Goal: Ask a question: Seek information or help from site administrators or community

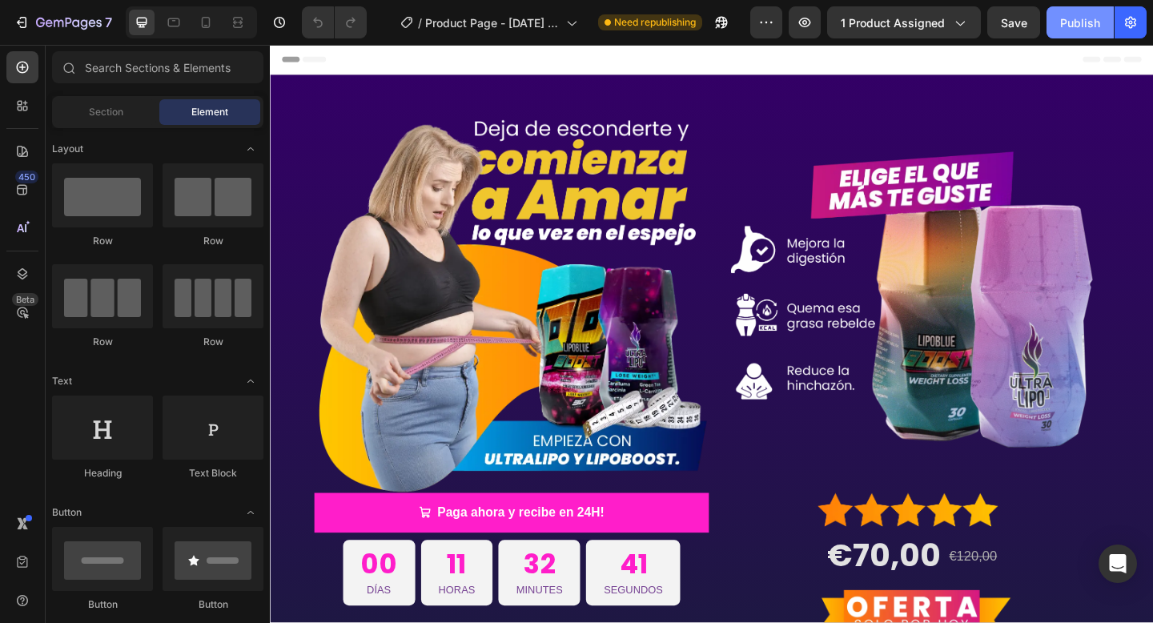
click at [1073, 30] on div "Publish" at bounding box center [1081, 22] width 40 height 17
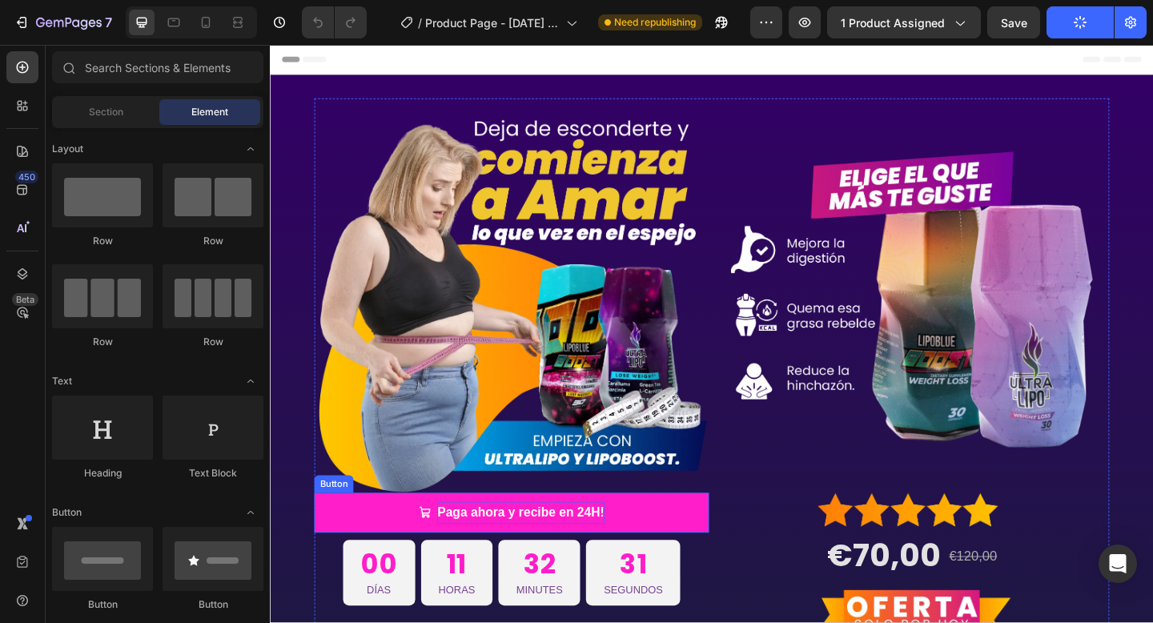
click at [464, 559] on p "Paga ahora y recibe en 24H!" at bounding box center [543, 554] width 182 height 25
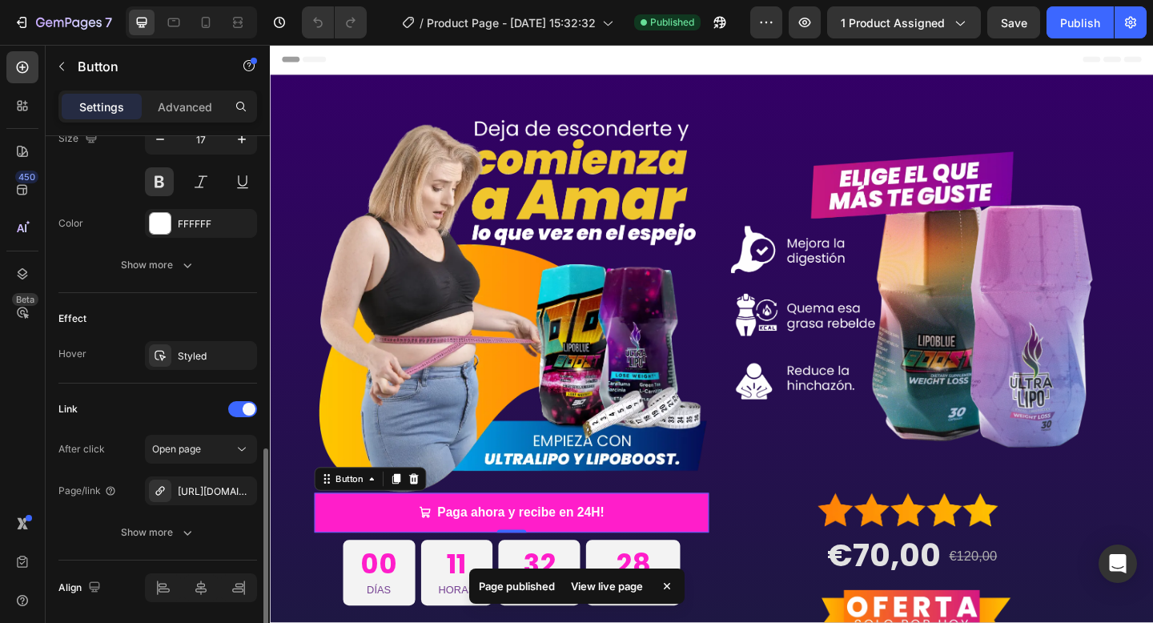
scroll to position [821, 0]
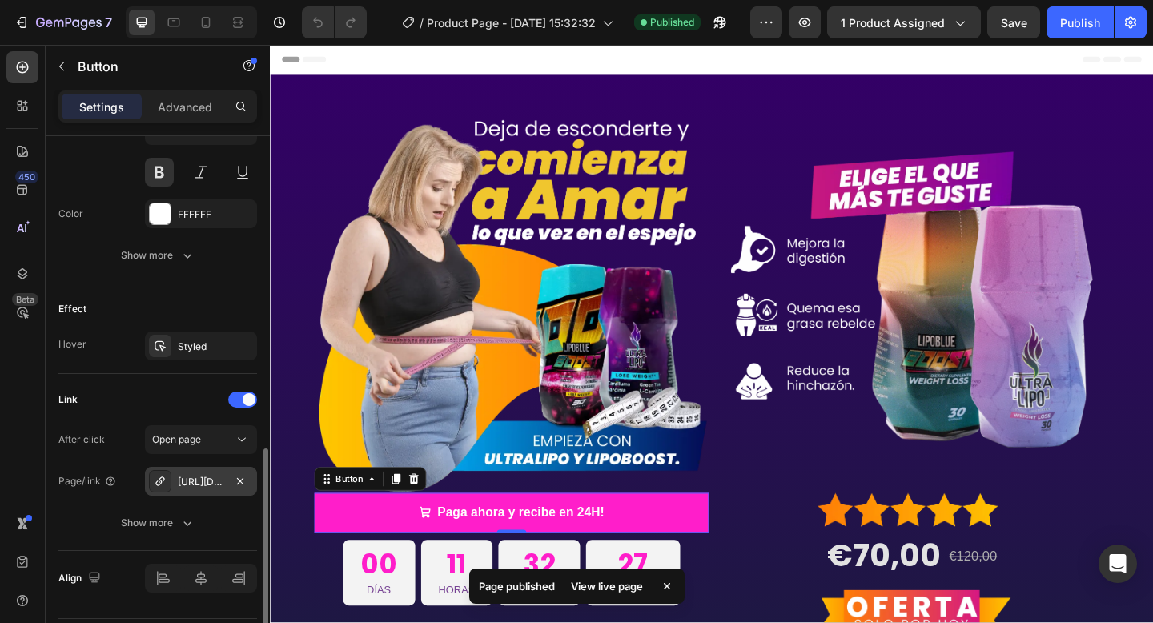
click at [202, 477] on div "[URL][DOMAIN_NAME]" at bounding box center [201, 482] width 46 height 14
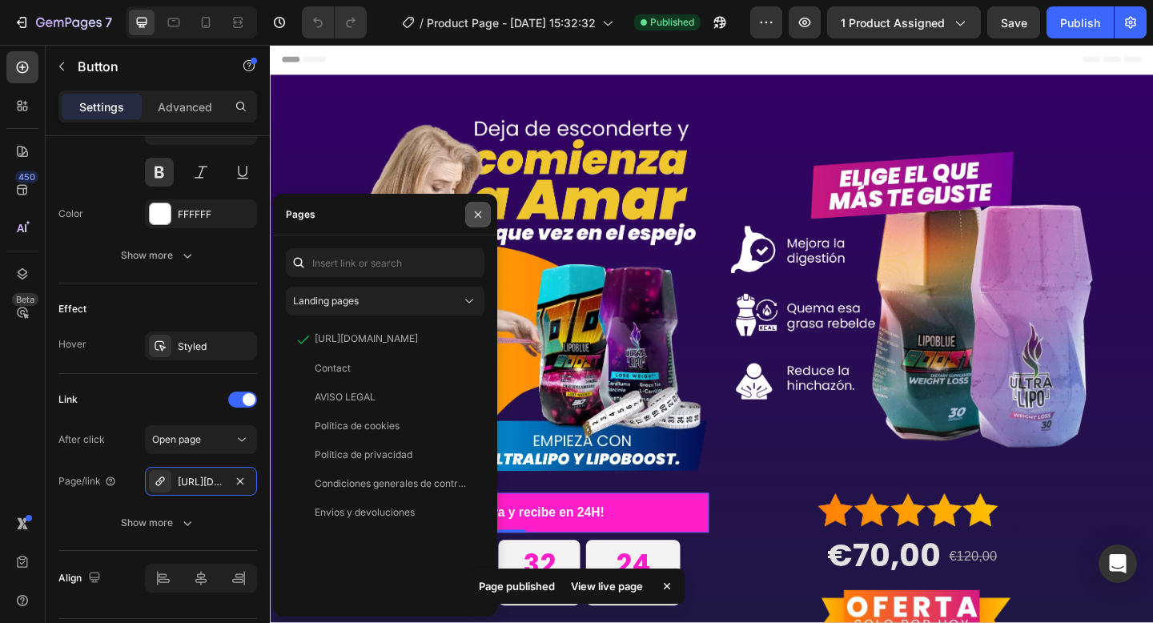
click at [478, 216] on icon "button" at bounding box center [478, 214] width 13 height 13
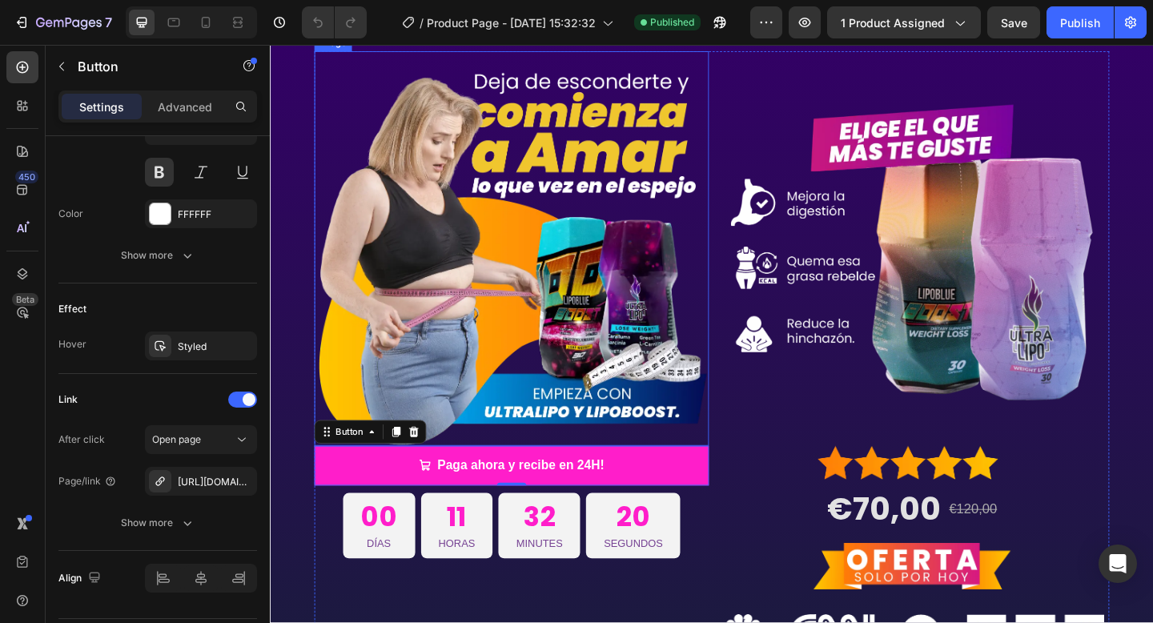
scroll to position [58, 0]
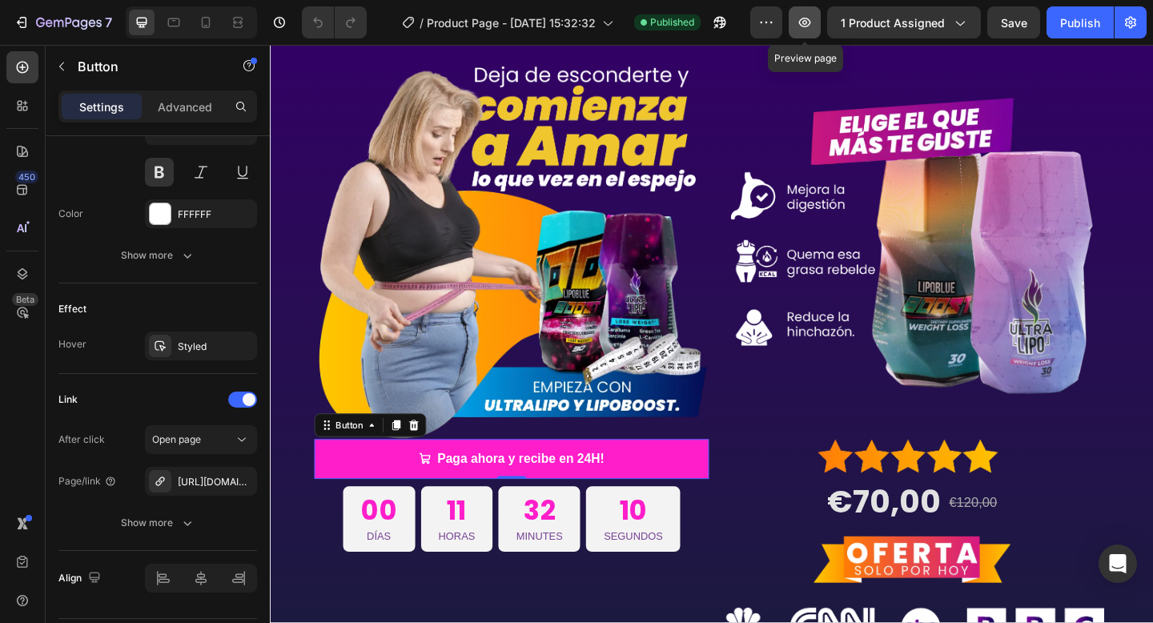
click at [813, 22] on icon "button" at bounding box center [805, 22] width 16 height 16
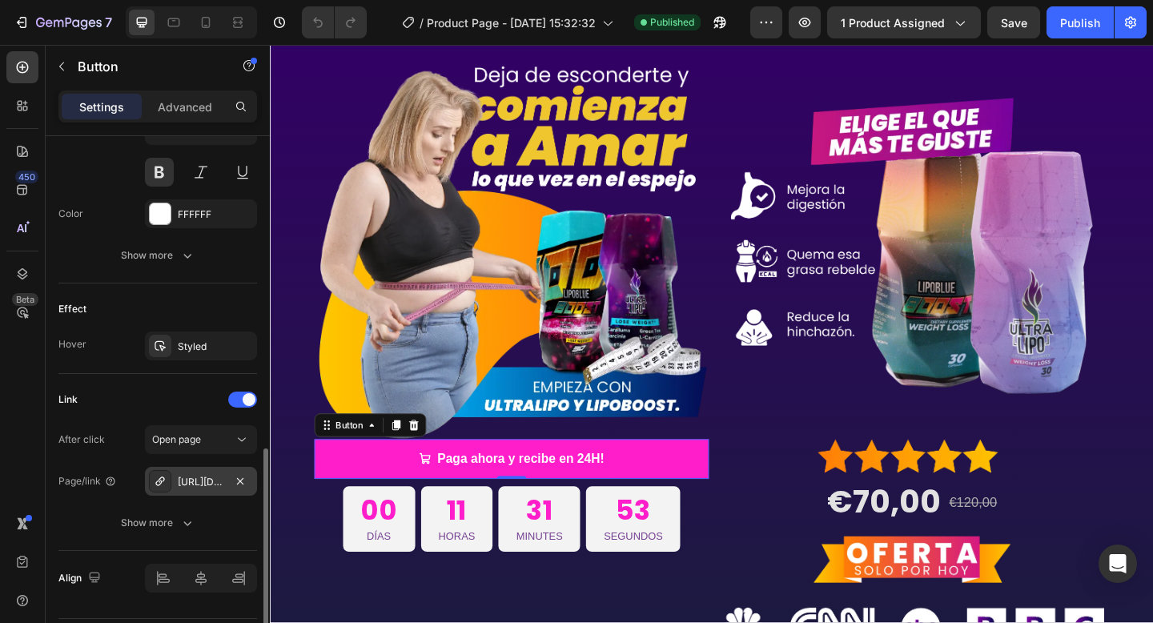
click at [203, 490] on div "[URL][DOMAIN_NAME]" at bounding box center [201, 481] width 112 height 29
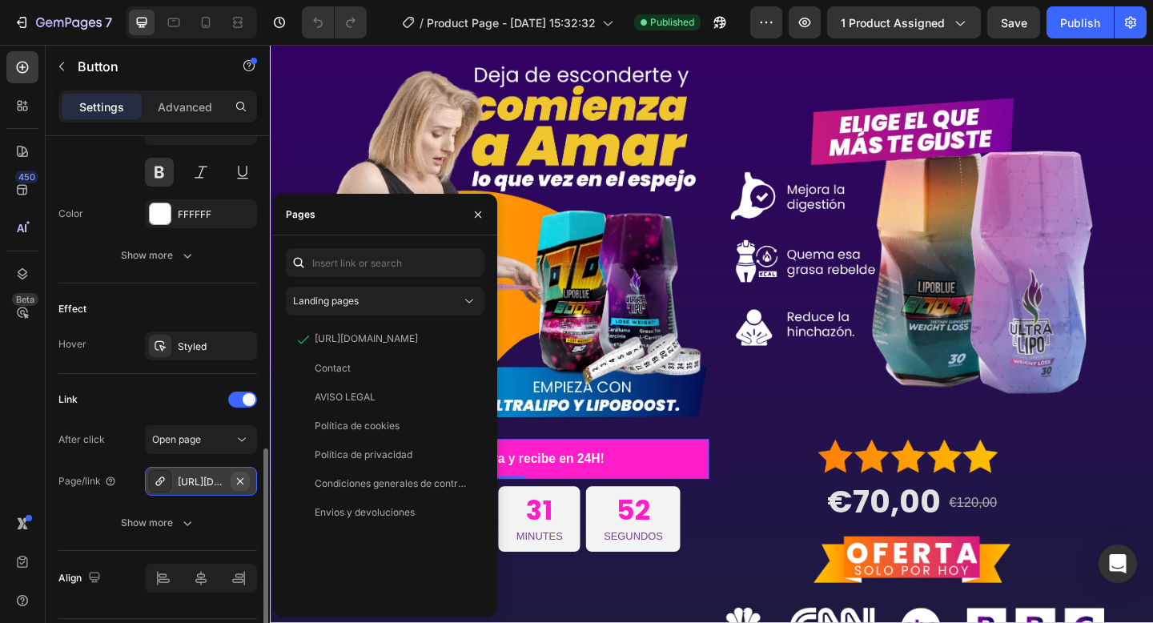
click at [239, 483] on icon "button" at bounding box center [240, 481] width 13 height 13
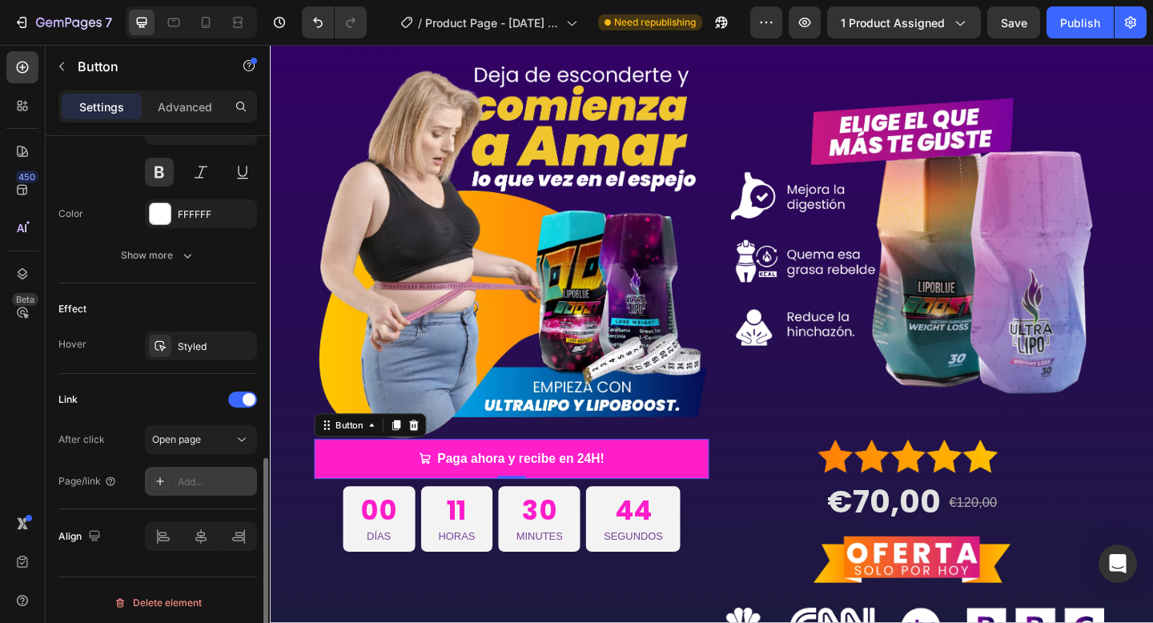
click at [193, 478] on div "Add..." at bounding box center [215, 482] width 75 height 14
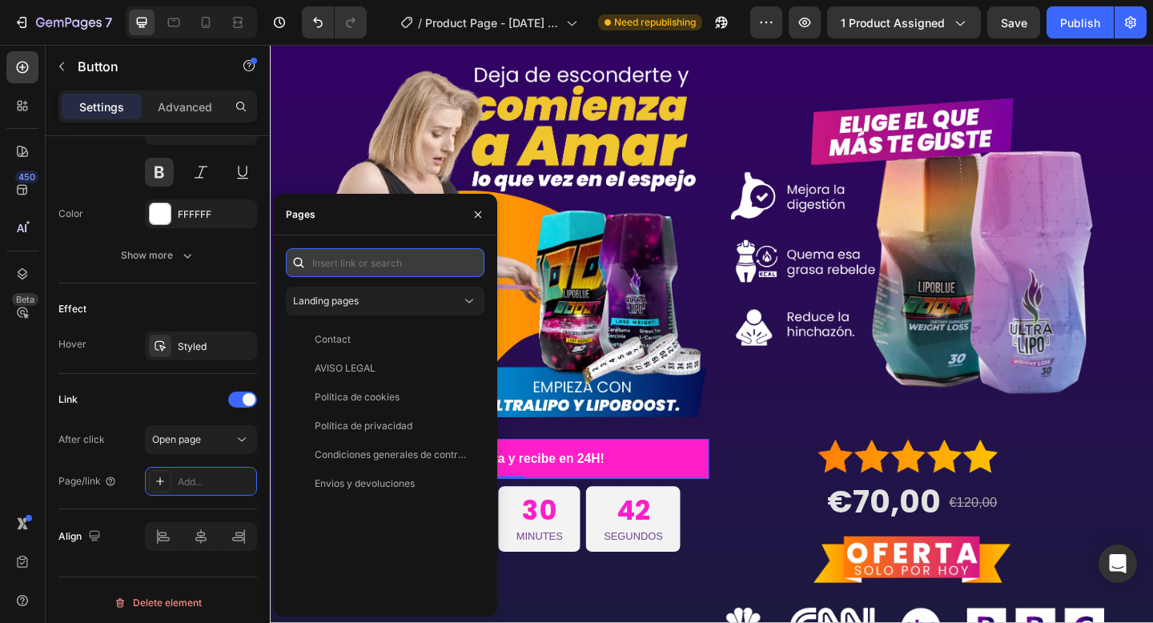
click at [350, 260] on input "text" at bounding box center [385, 262] width 199 height 29
paste input "[URL][DOMAIN_NAME]"
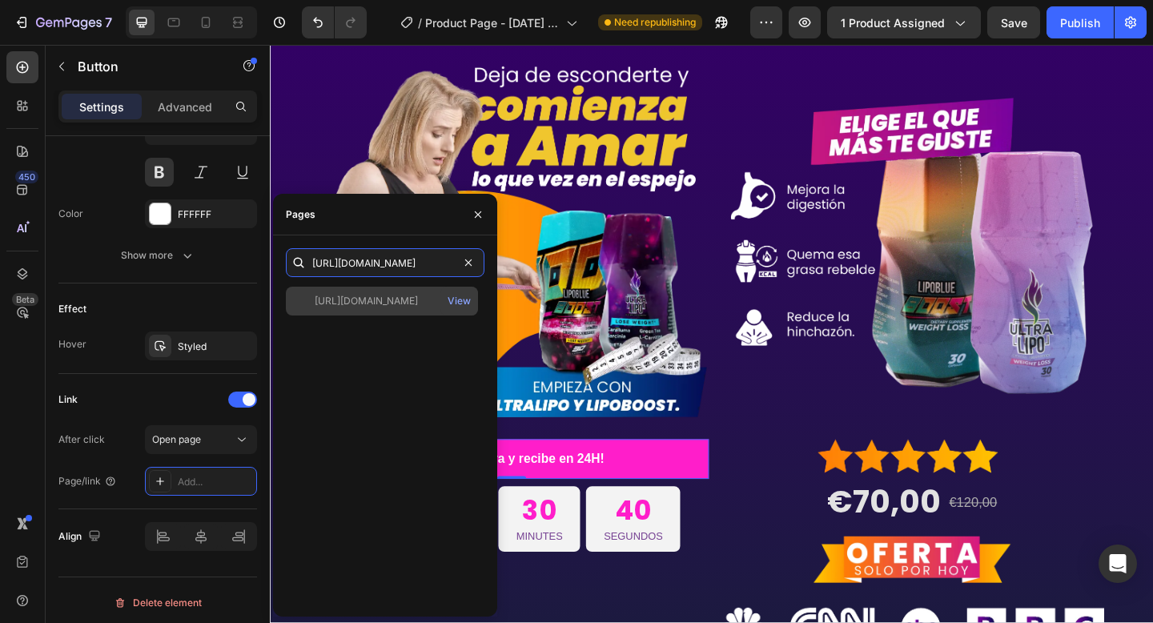
type input "[URL][DOMAIN_NAME]"
click at [413, 302] on div "[URL][DOMAIN_NAME]" at bounding box center [366, 301] width 103 height 14
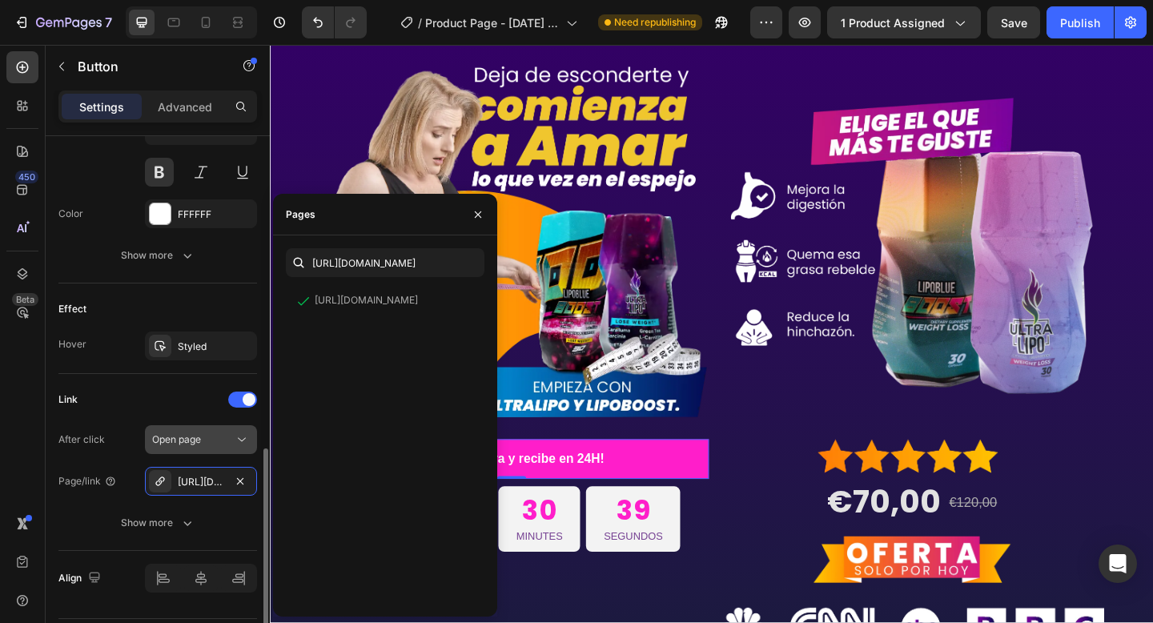
click at [183, 436] on span "Open page" at bounding box center [176, 439] width 49 height 12
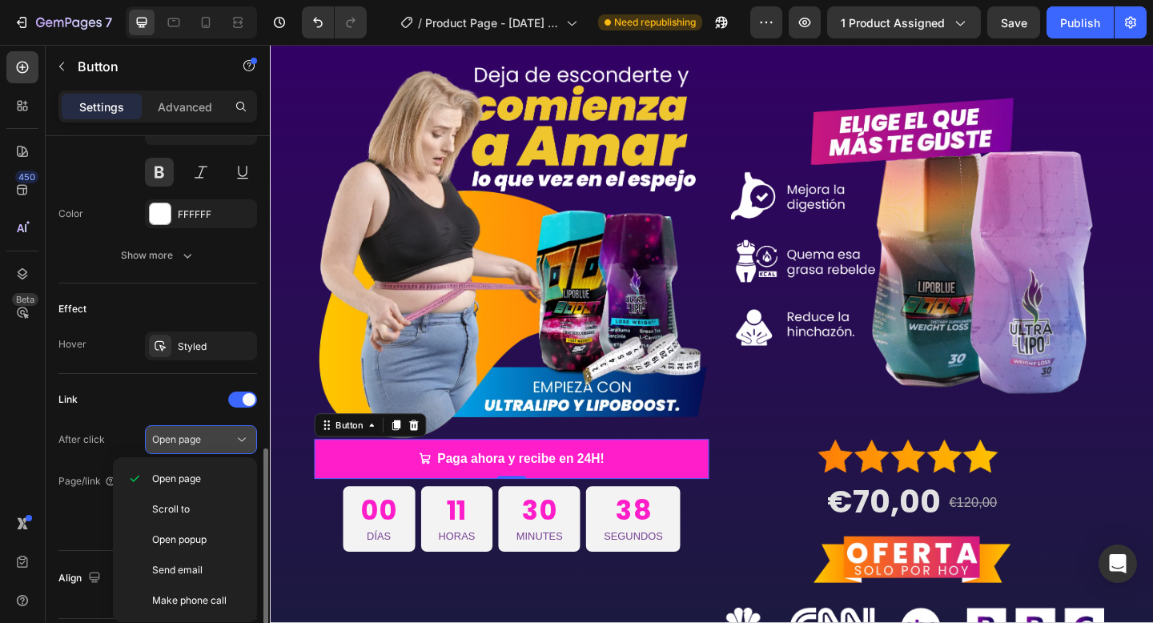
click at [183, 436] on span "Open page" at bounding box center [176, 439] width 49 height 12
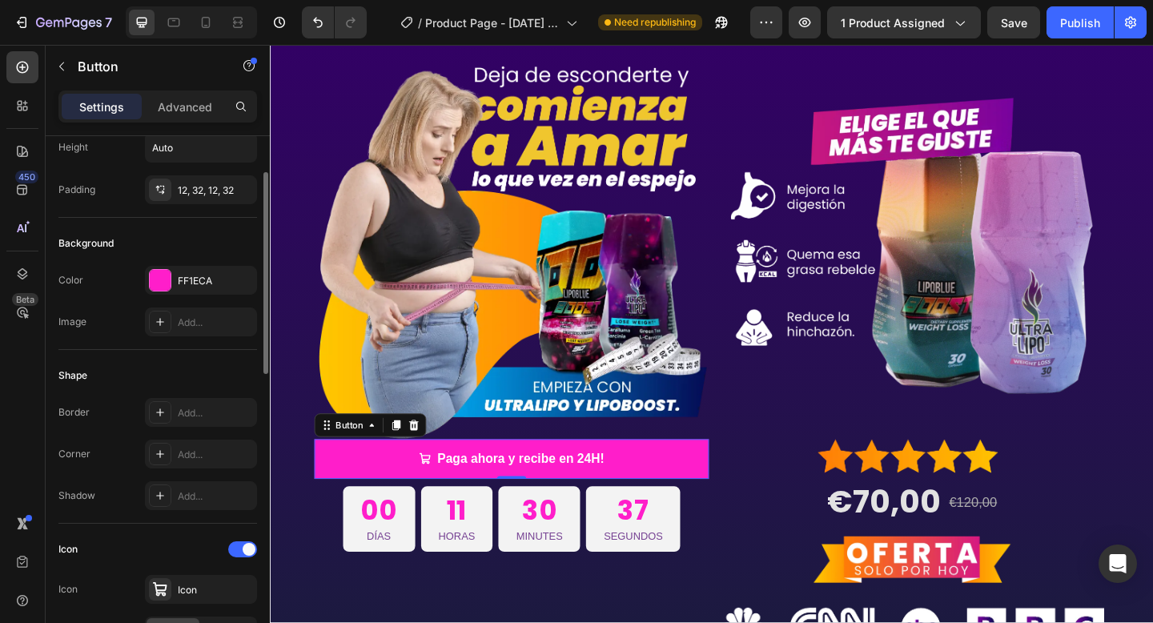
scroll to position [0, 0]
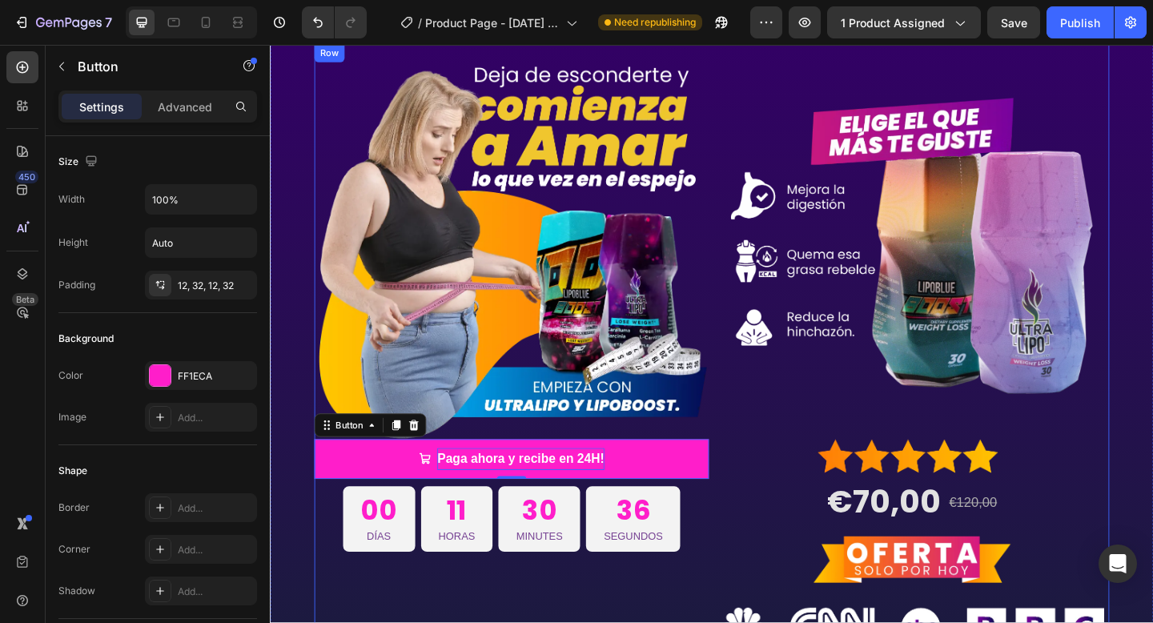
click at [500, 489] on p "Paga ahora y recibe en 24H!" at bounding box center [543, 496] width 182 height 25
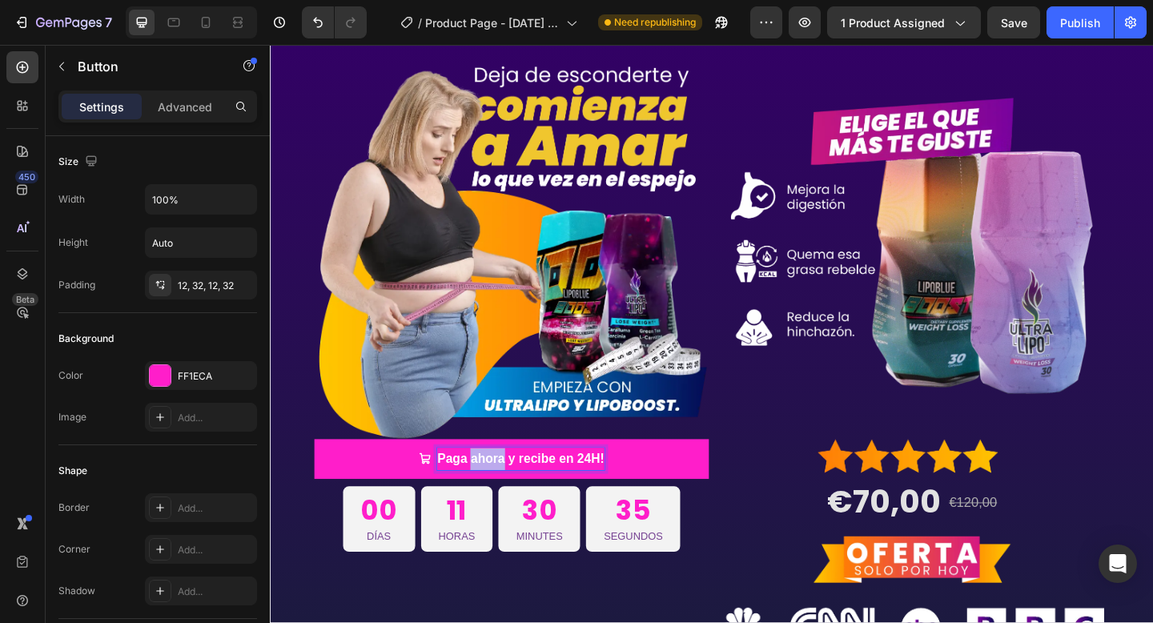
click at [500, 489] on p "Paga ahora y recibe en 24H!" at bounding box center [543, 496] width 182 height 25
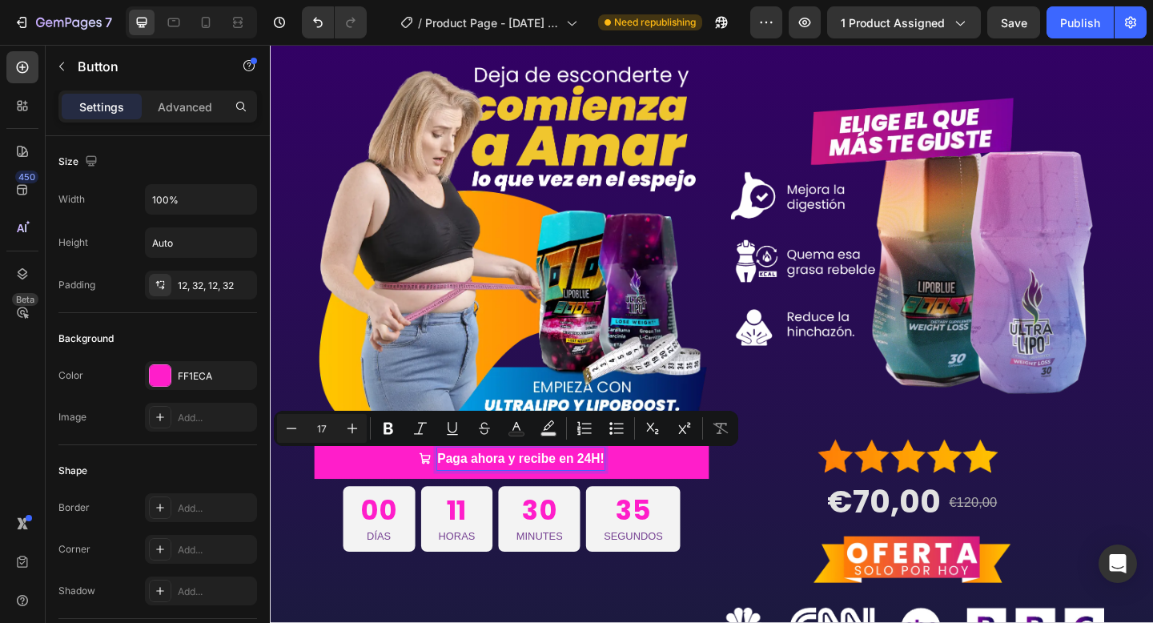
click at [560, 490] on p "Paga ahora y recibe en 24H!" at bounding box center [543, 496] width 182 height 25
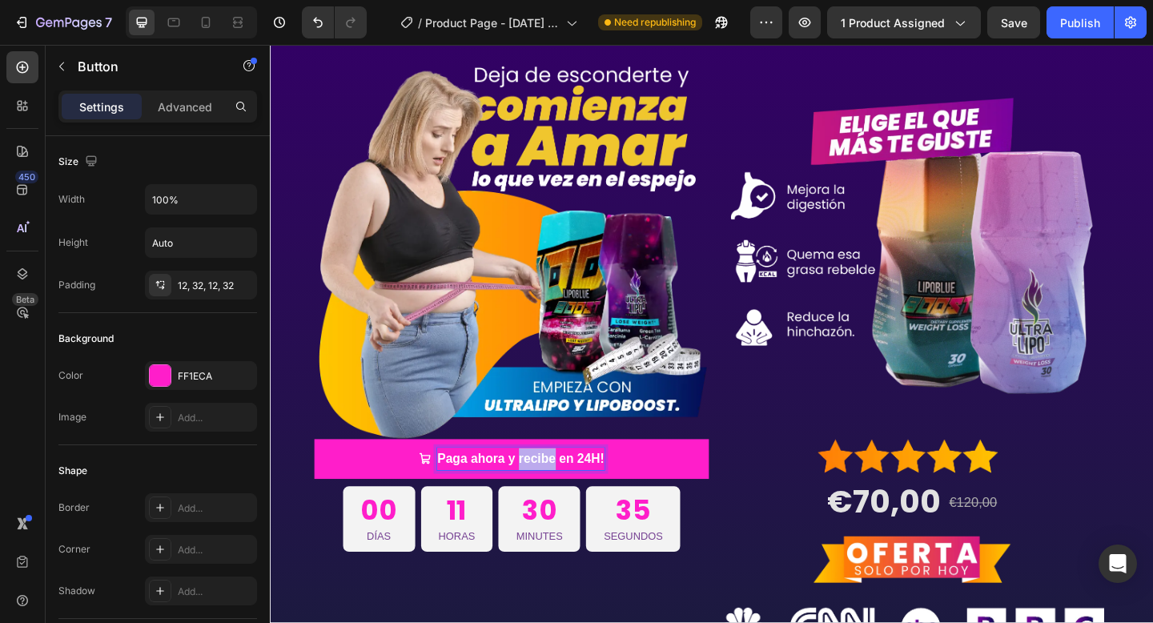
click at [560, 490] on p "Paga ahora y recibe en 24H!" at bounding box center [543, 496] width 182 height 25
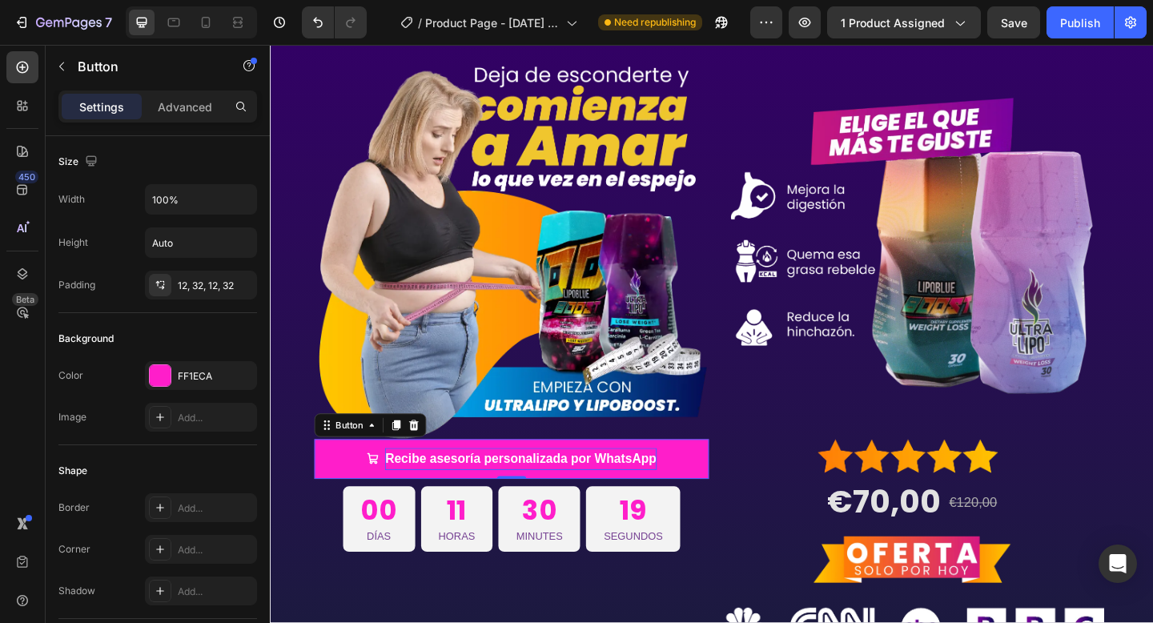
click at [371, 498] on link "Recibe asesoría personalizada por WhatsApp" at bounding box center [532, 496] width 429 height 44
click at [384, 497] on icon at bounding box center [382, 495] width 12 height 12
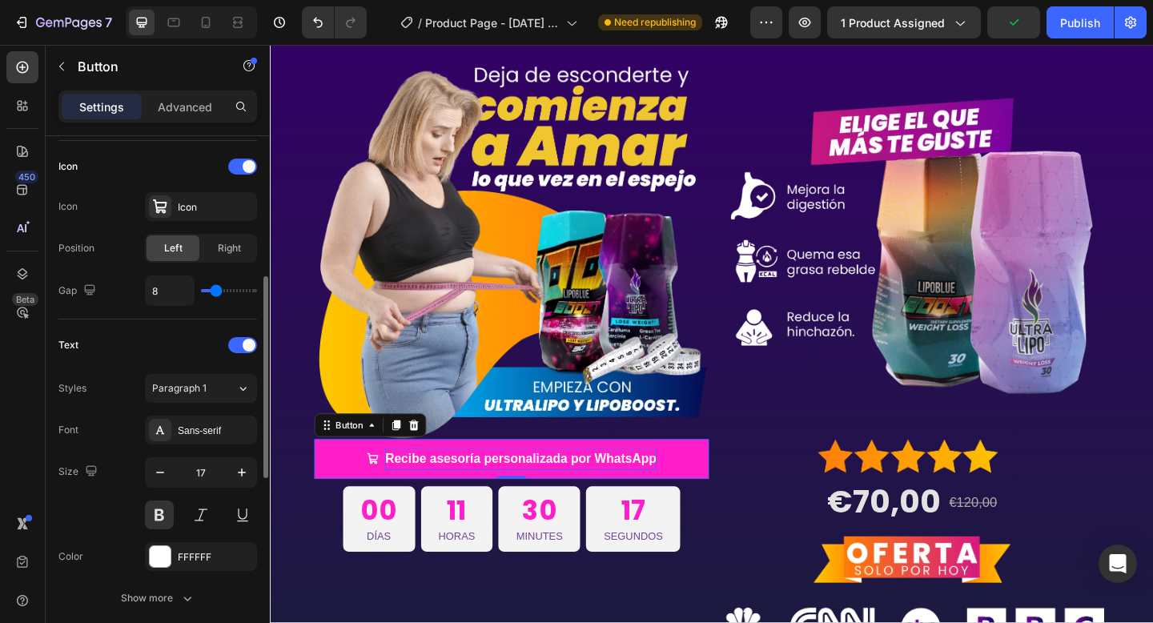
scroll to position [415, 0]
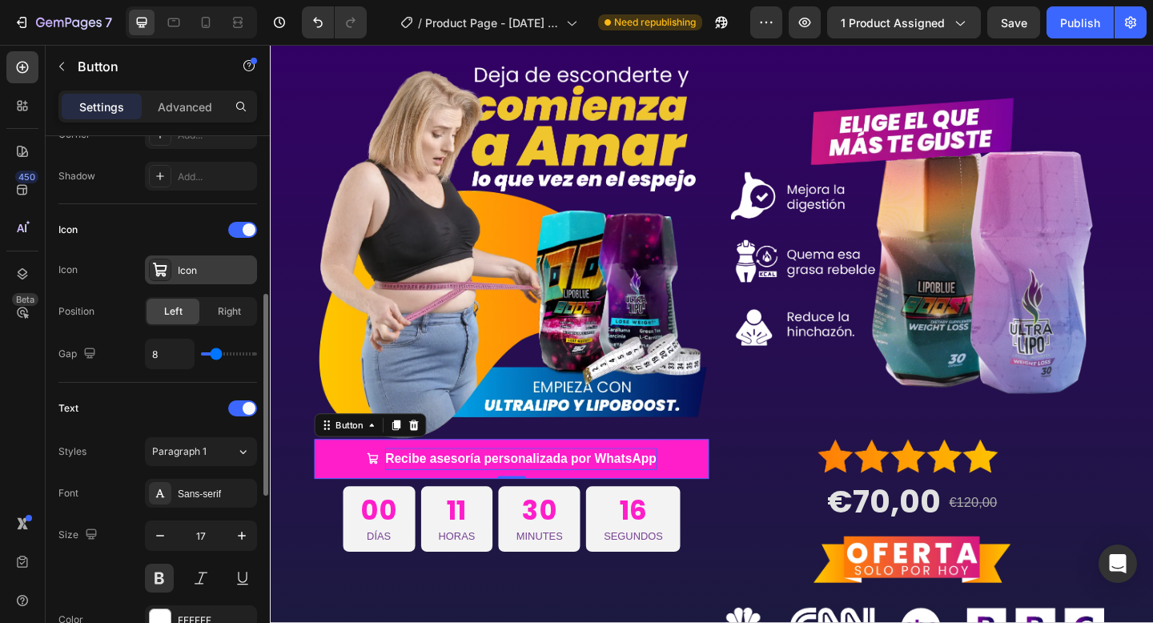
click at [191, 266] on div "Icon" at bounding box center [215, 271] width 75 height 14
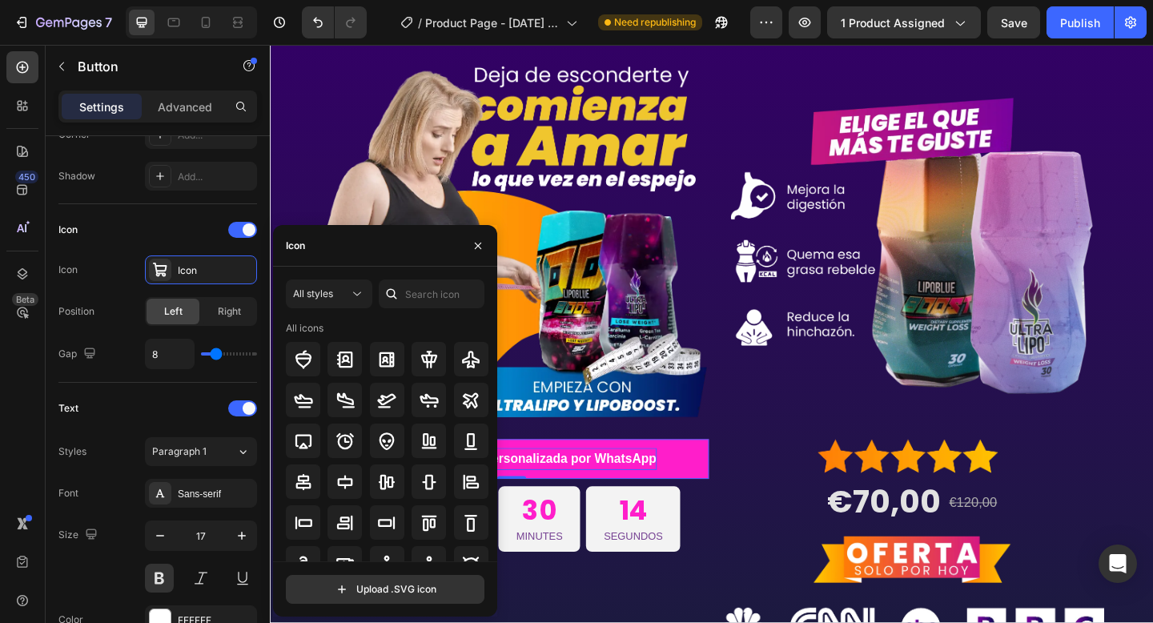
click at [349, 252] on div "Icon" at bounding box center [385, 246] width 224 height 42
click at [424, 300] on input "text" at bounding box center [432, 294] width 106 height 29
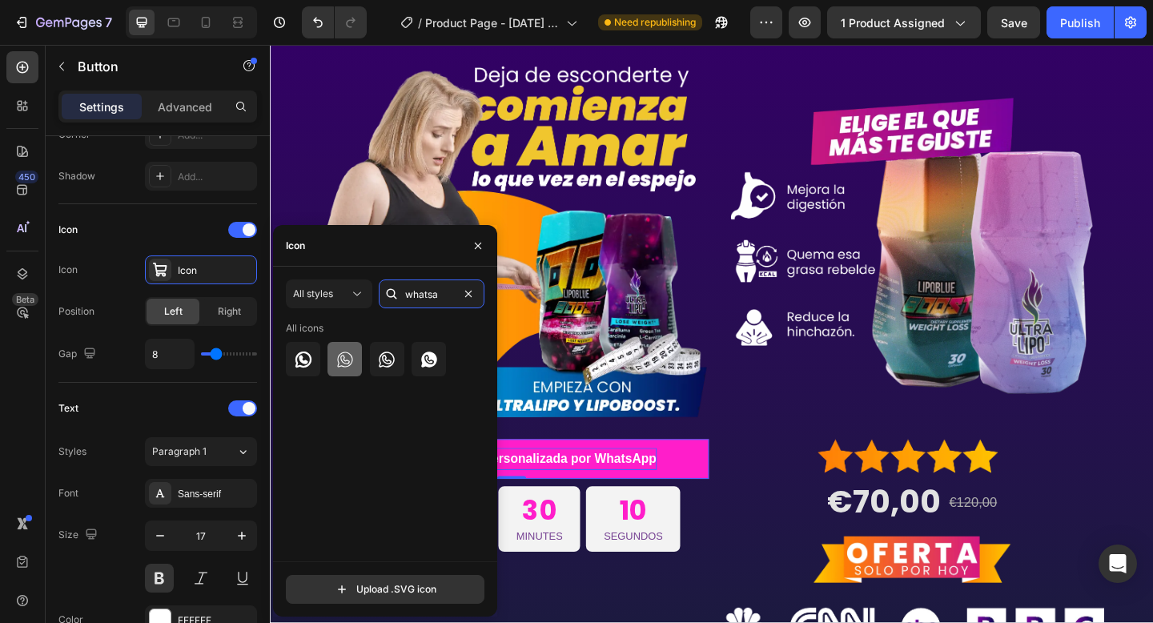
type input "whatsa"
click at [336, 352] on icon at bounding box center [345, 359] width 19 height 19
click at [483, 244] on icon "button" at bounding box center [478, 246] width 13 height 13
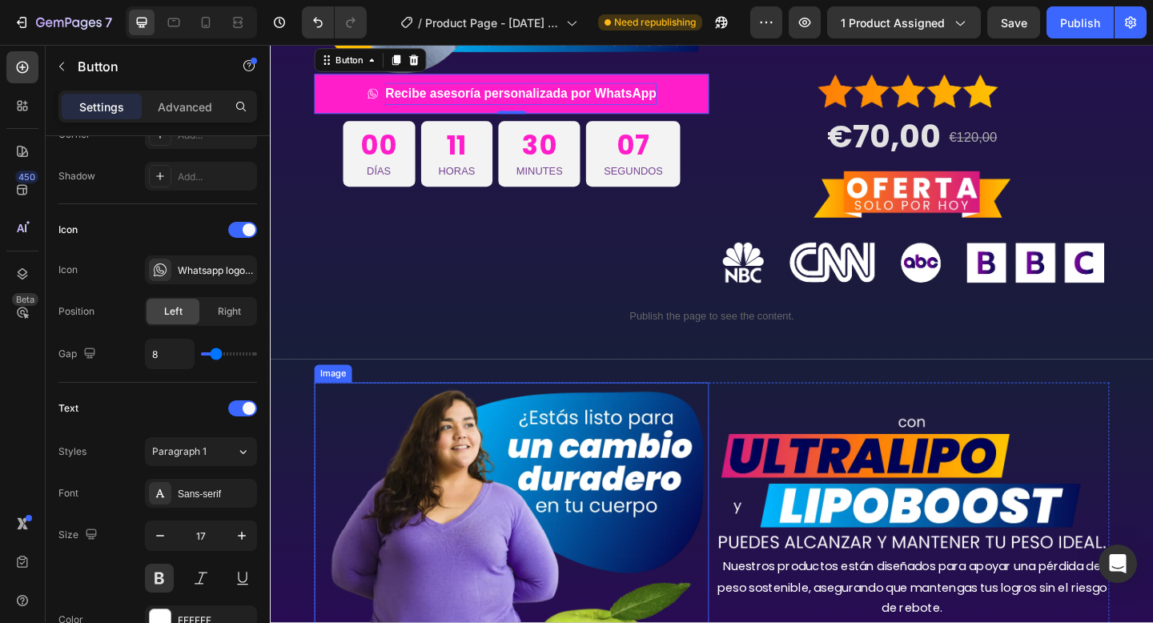
scroll to position [19, 0]
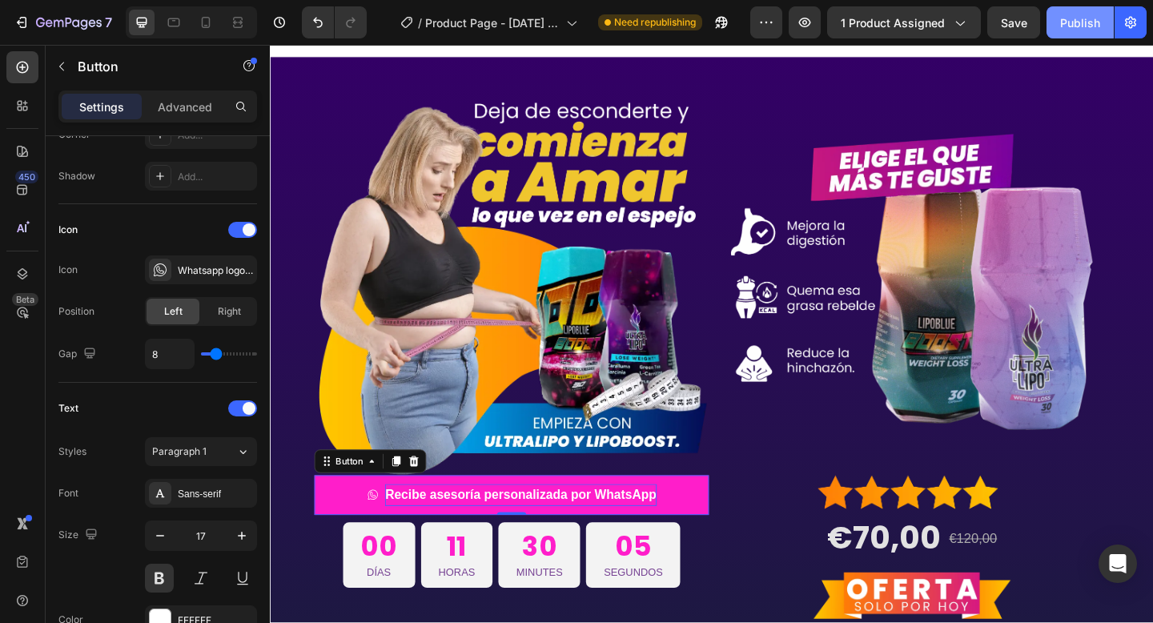
click at [1069, 28] on div "Publish" at bounding box center [1081, 22] width 40 height 17
click at [1070, 24] on div "Publish" at bounding box center [1081, 22] width 40 height 17
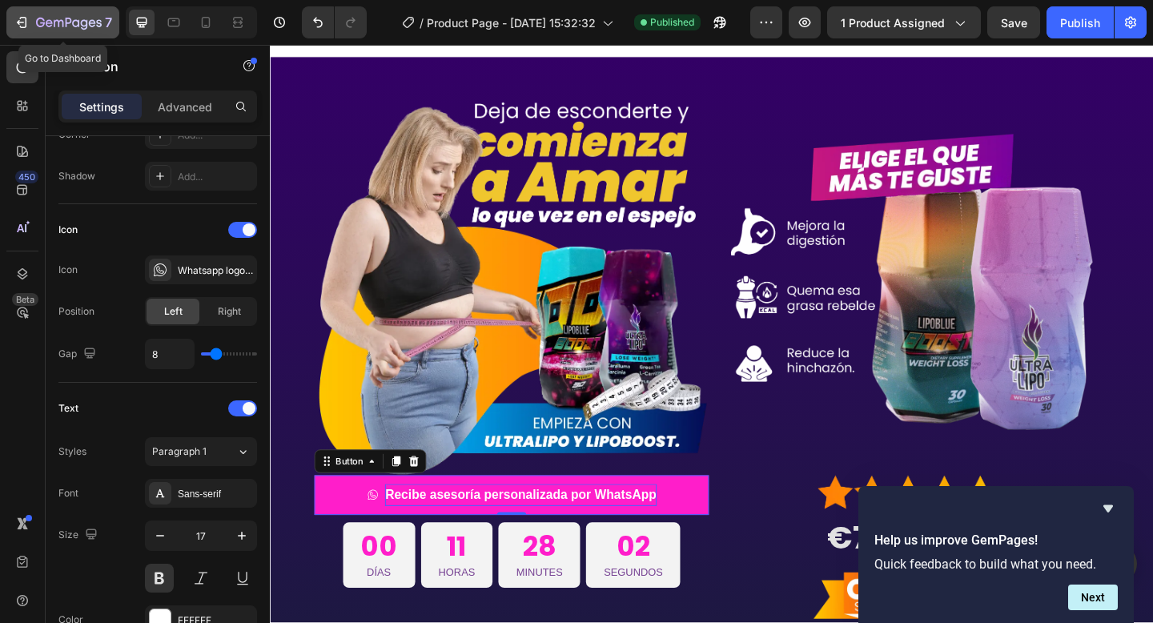
click at [22, 23] on icon "button" at bounding box center [22, 22] width 16 height 16
